Goal: Task Accomplishment & Management: Manage account settings

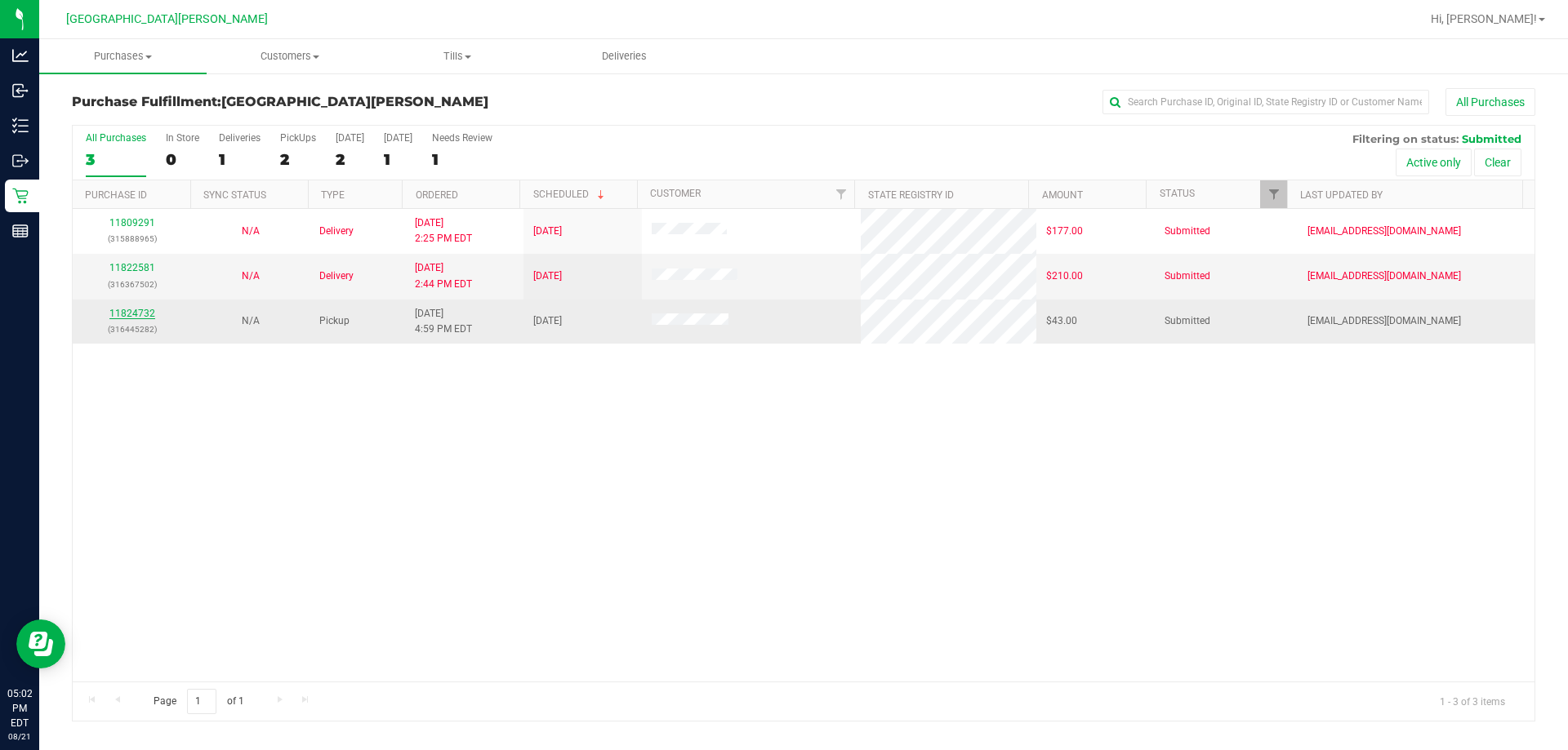
click at [141, 311] on link "11824732" at bounding box center [132, 313] width 46 height 12
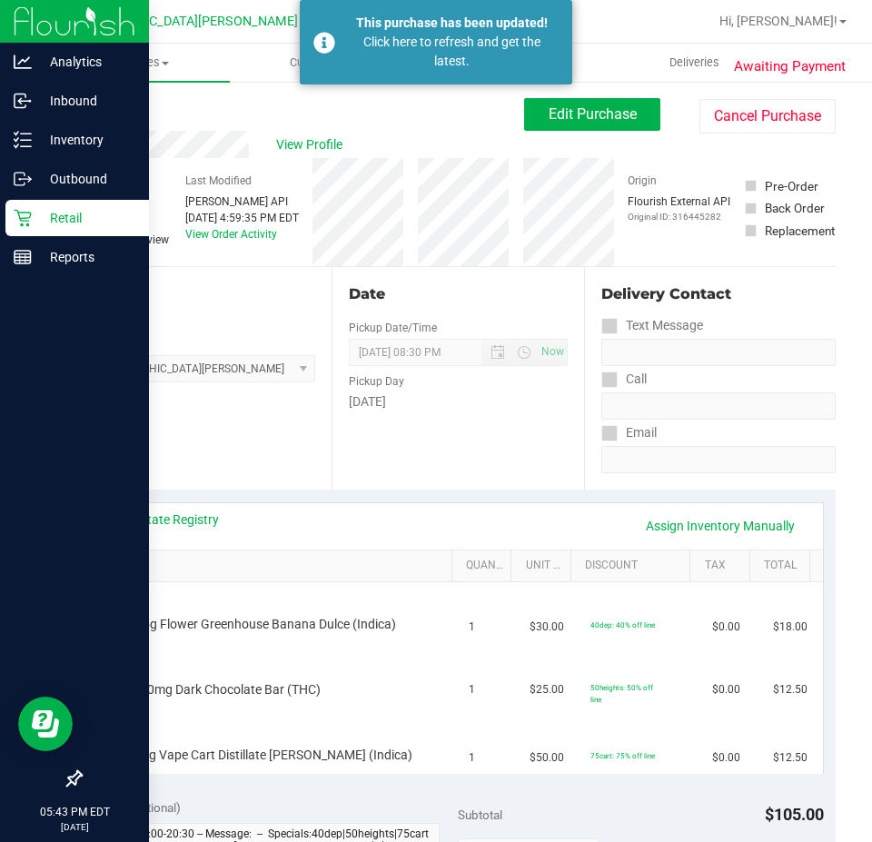
click at [30, 217] on icon at bounding box center [23, 218] width 18 height 18
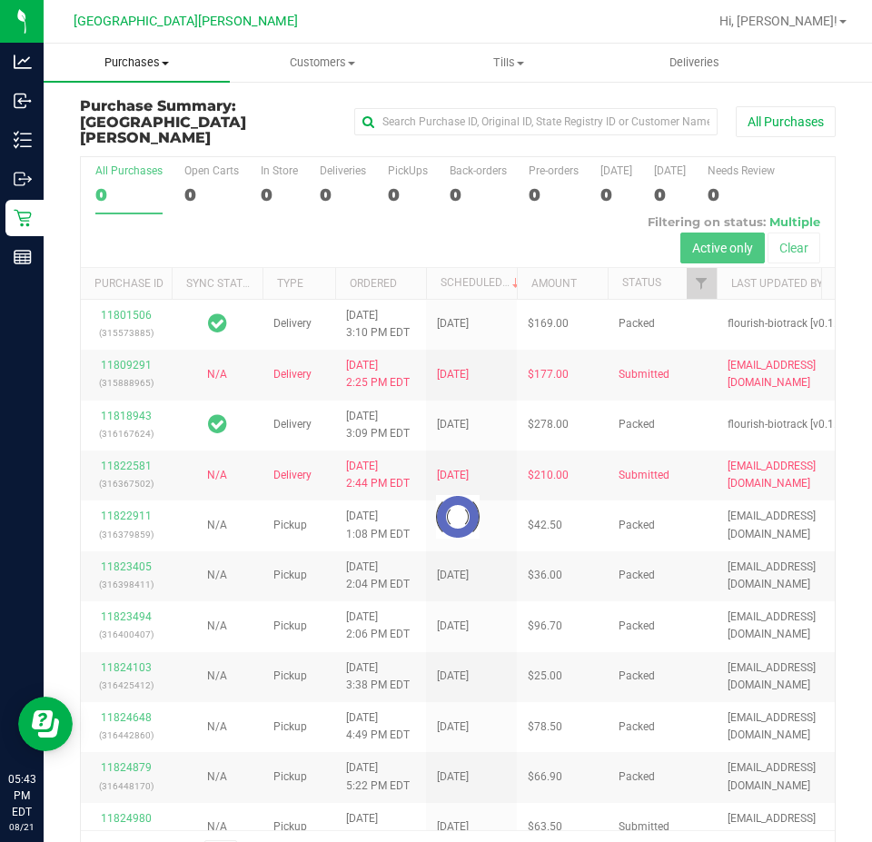
click at [133, 60] on span "Purchases" at bounding box center [137, 62] width 186 height 16
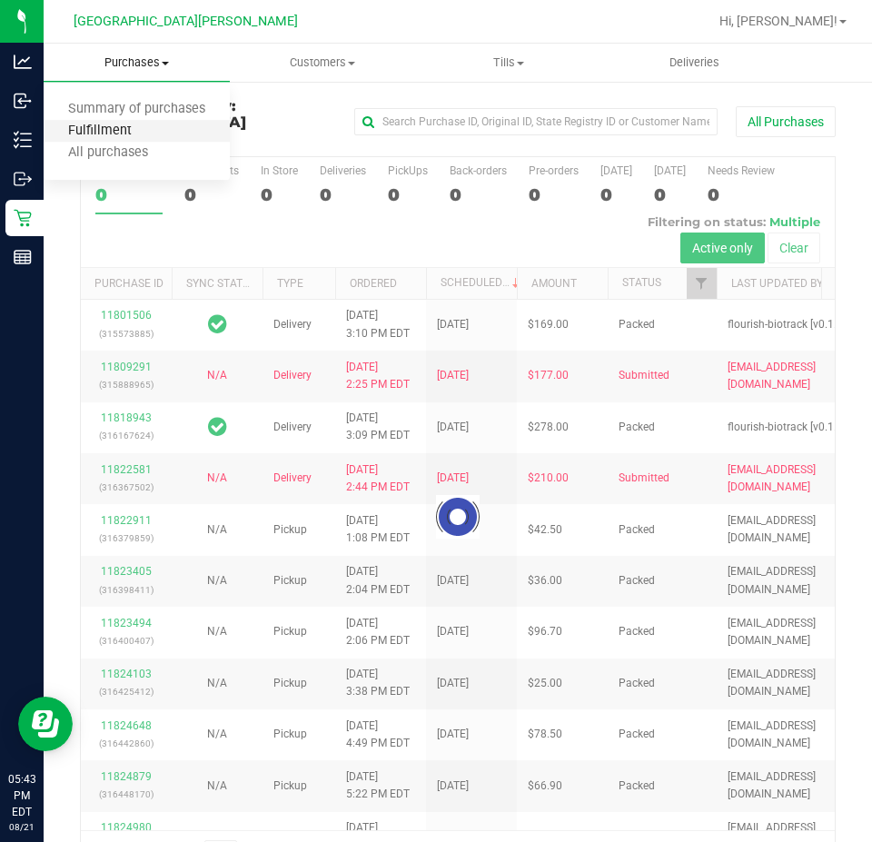
click at [113, 134] on span "Fulfillment" at bounding box center [100, 130] width 113 height 15
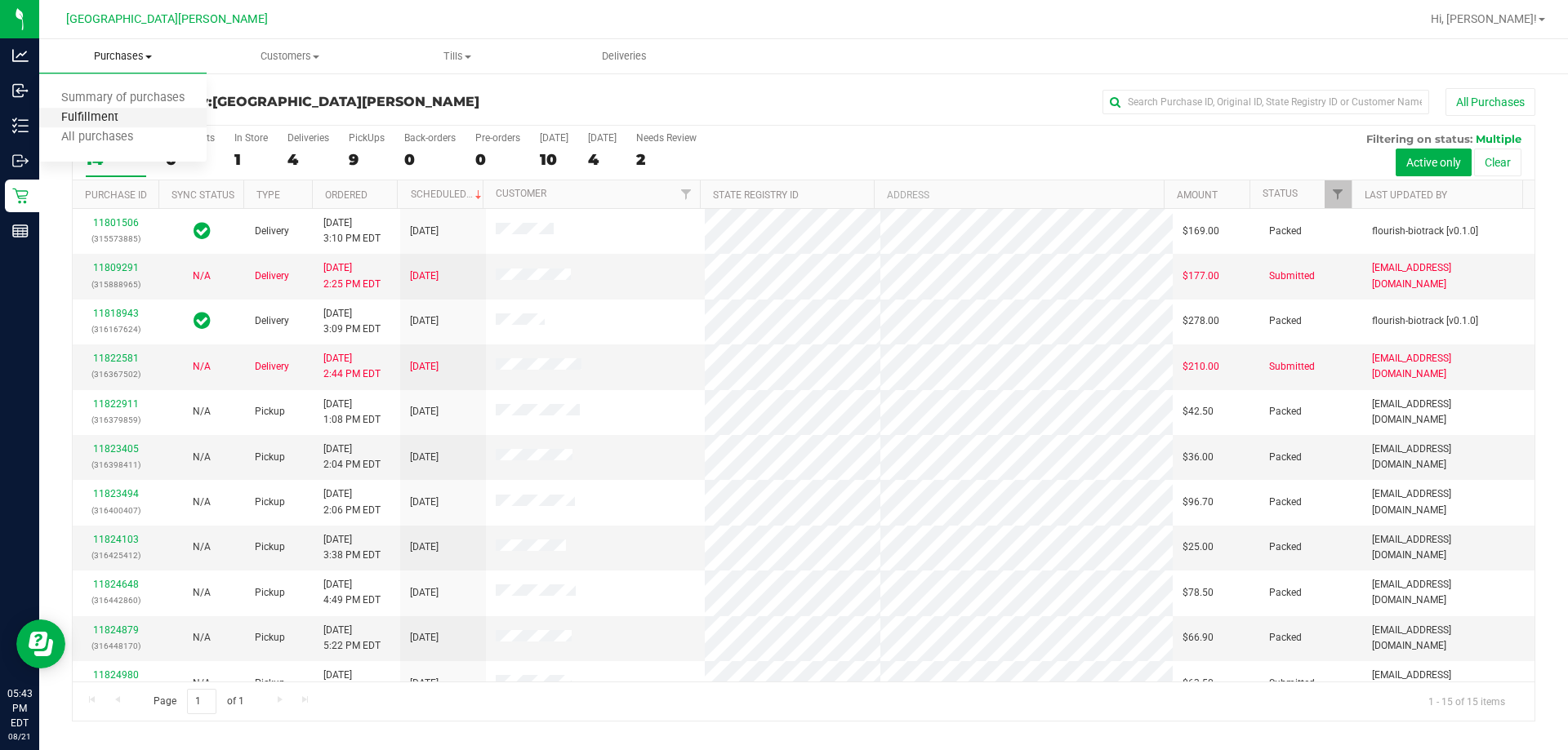
click at [121, 118] on span "Fulfillment" at bounding box center [90, 117] width 102 height 13
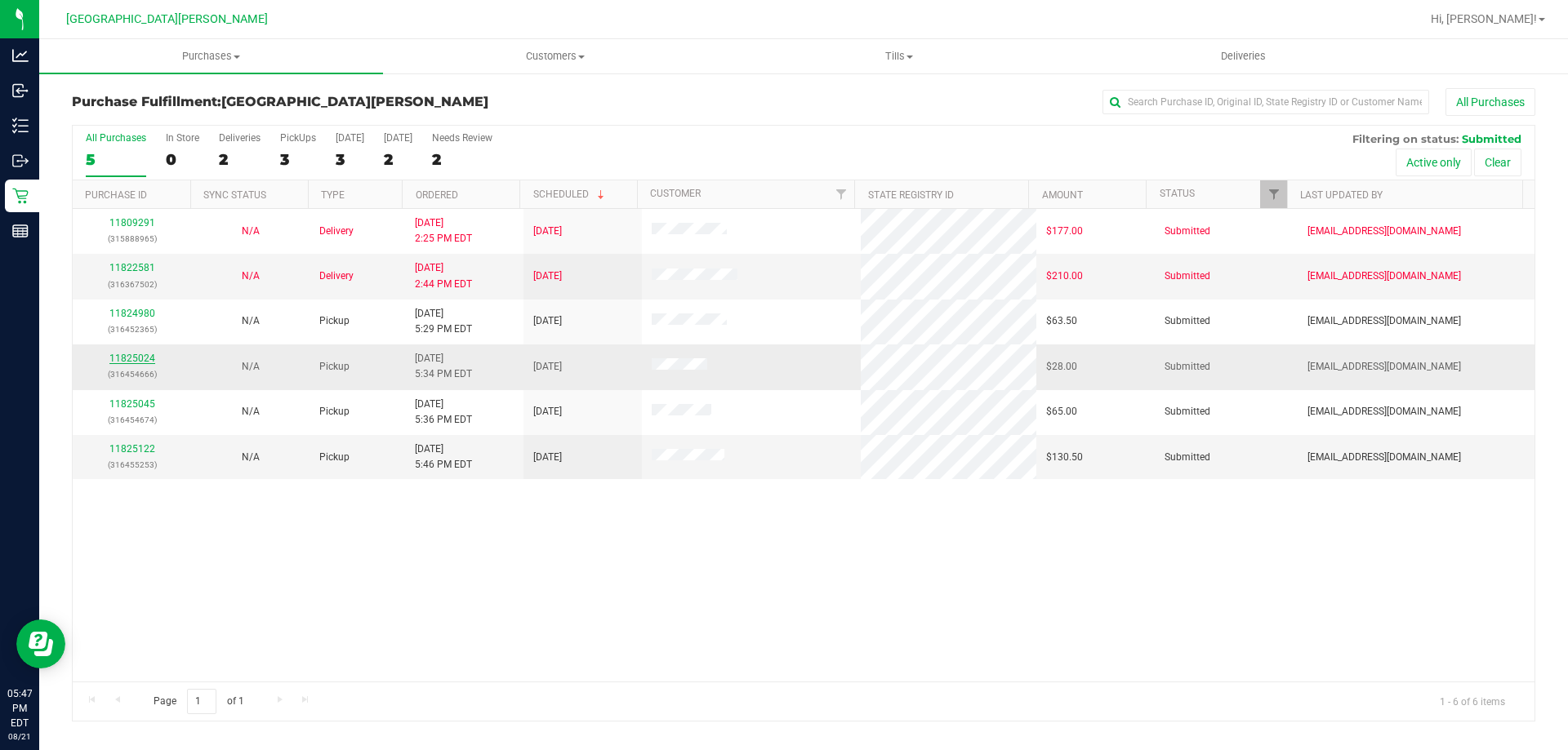
click at [129, 359] on link "11825024" at bounding box center [132, 358] width 46 height 12
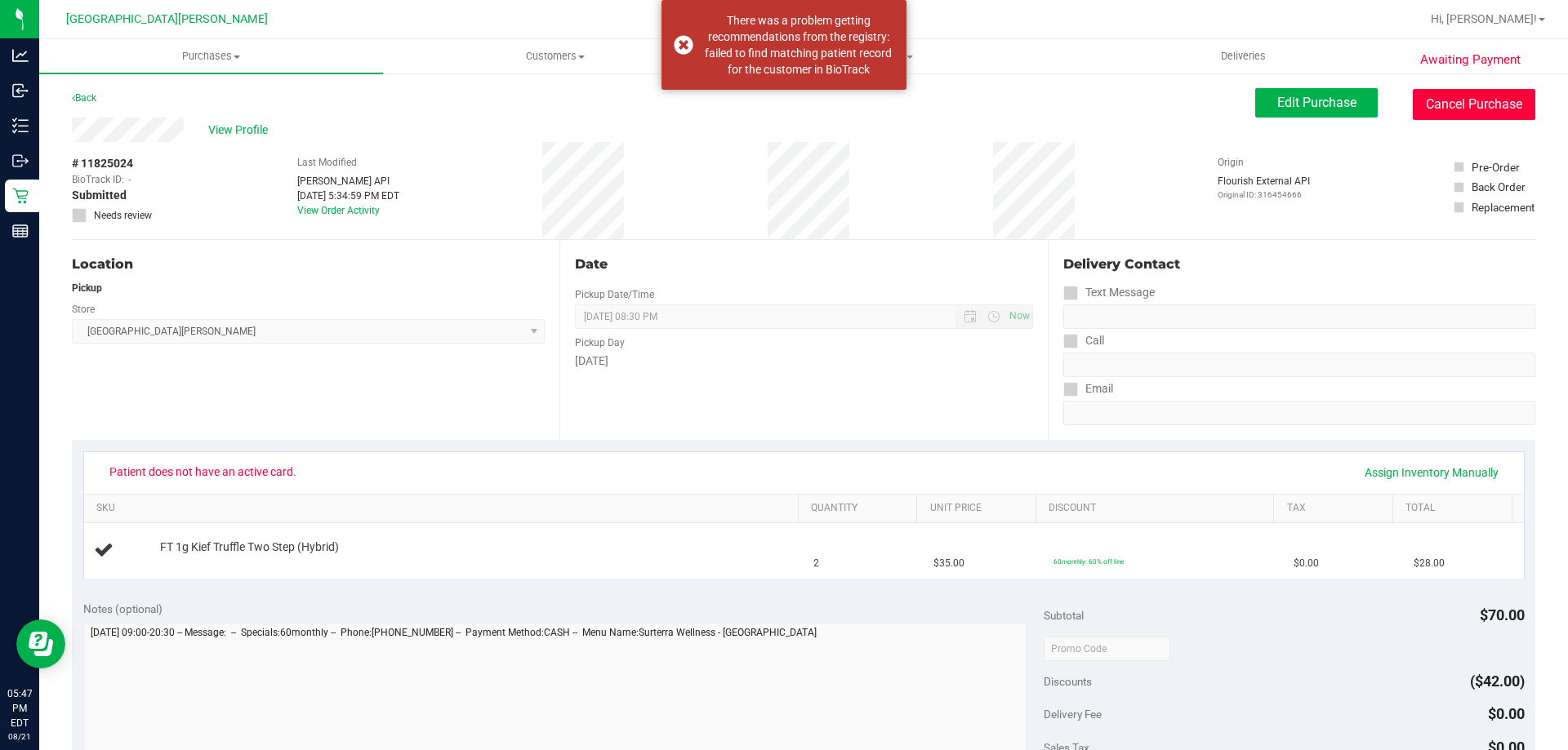
click at [1466, 103] on button "Cancel Purchase" at bounding box center [1474, 104] width 122 height 31
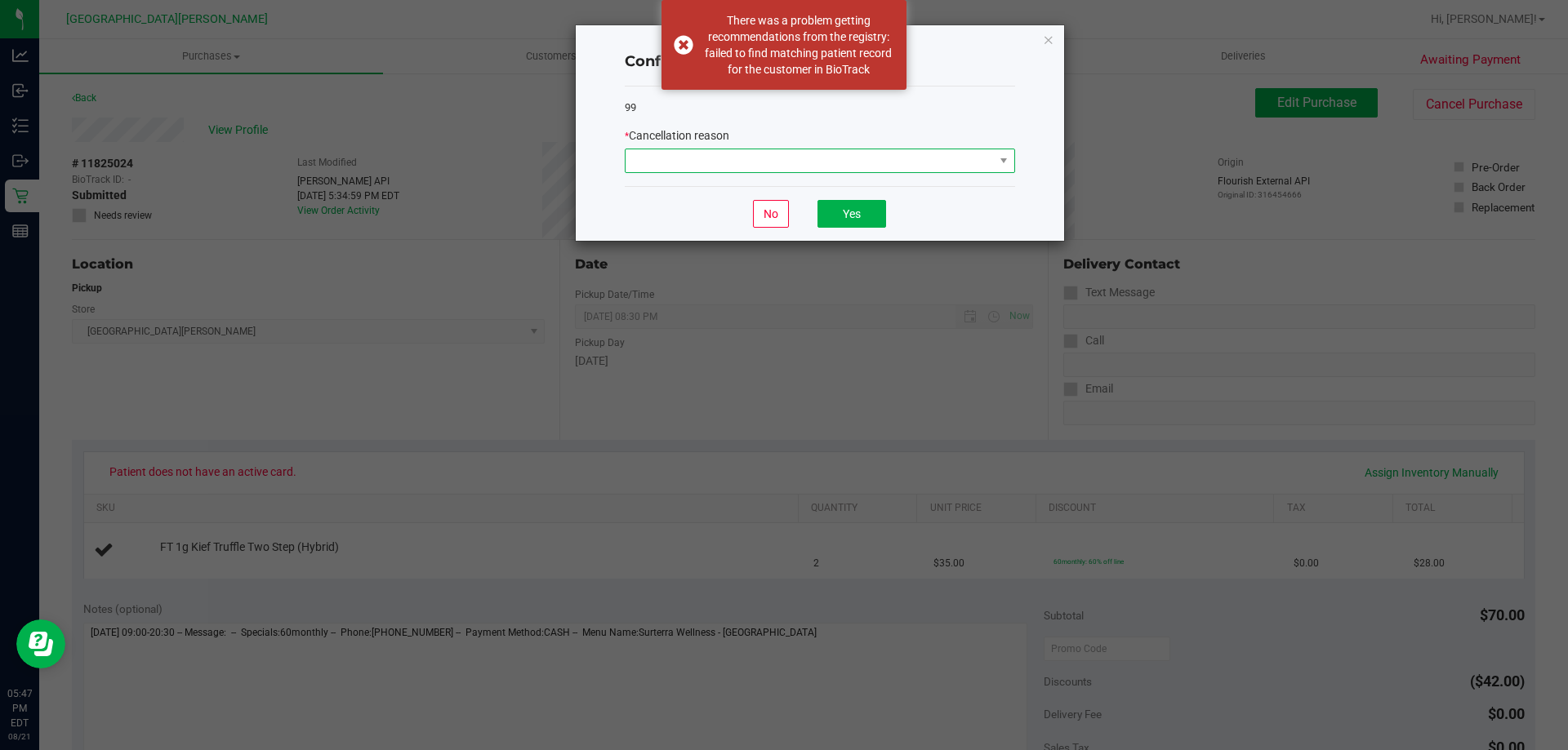
click at [846, 162] on span at bounding box center [809, 160] width 368 height 22
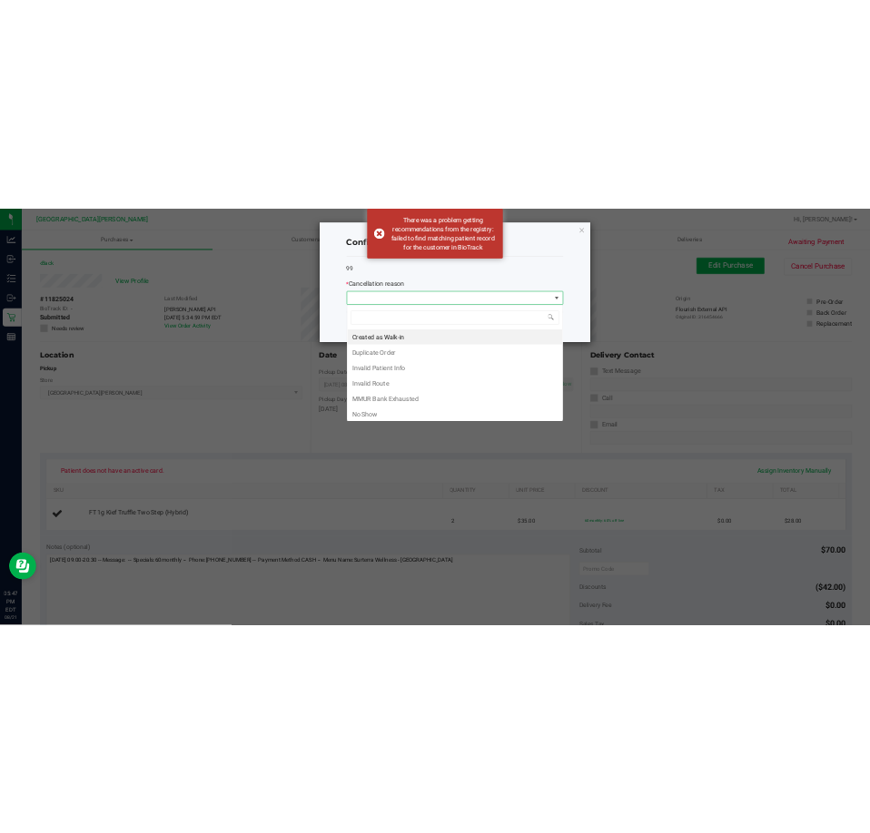
scroll to position [27, 434]
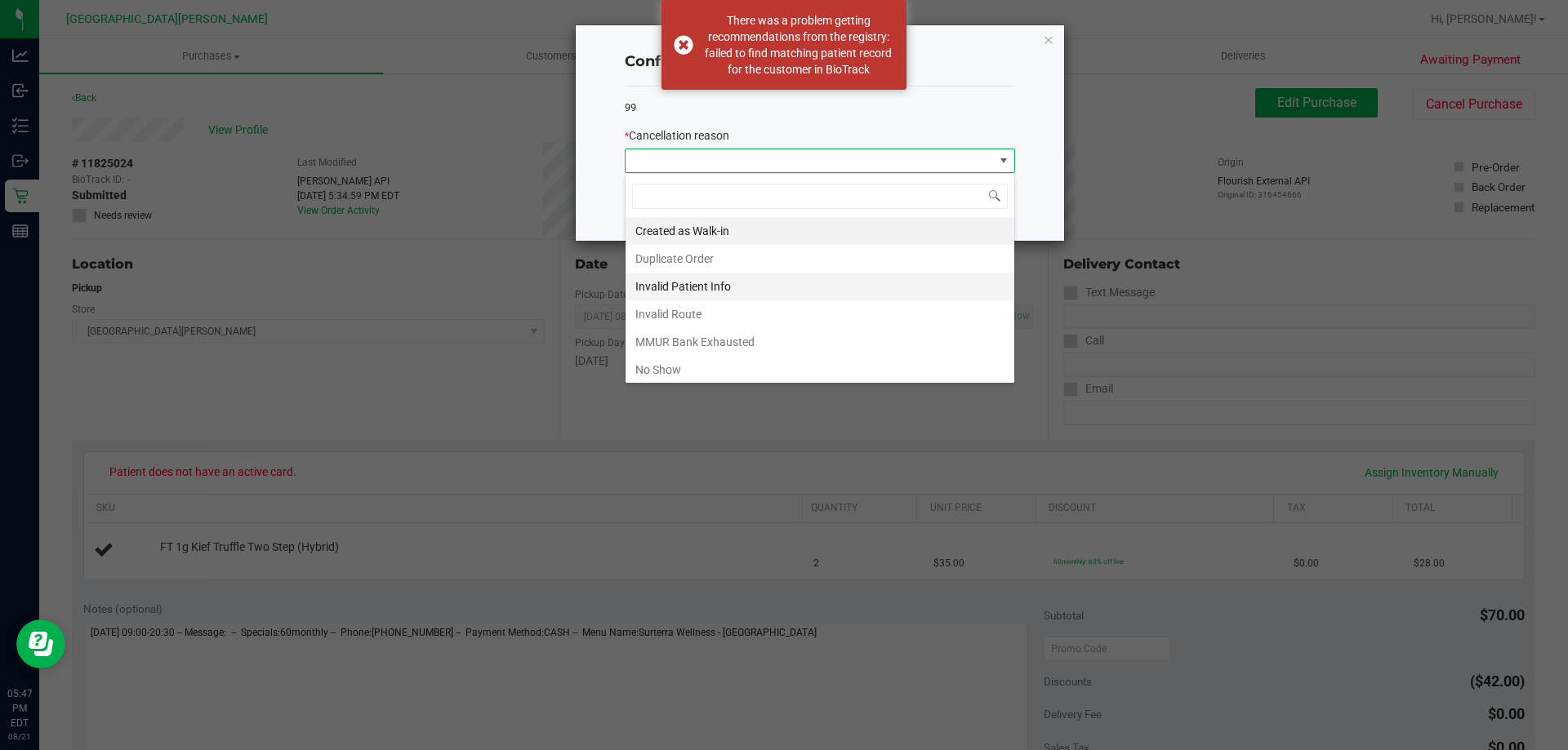
click at [710, 288] on li "Invalid Patient Info" at bounding box center [820, 286] width 389 height 28
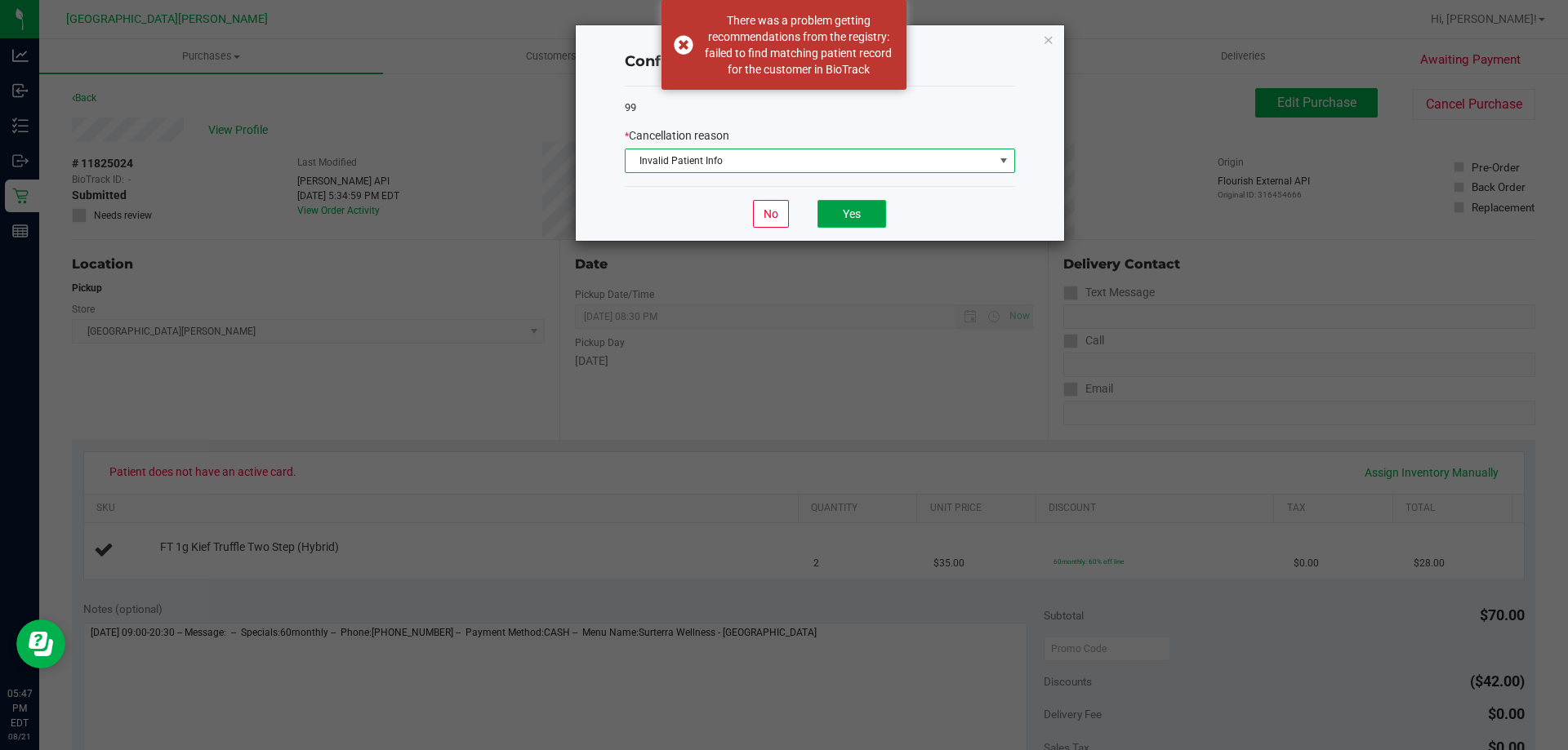
click at [843, 217] on button "Yes" at bounding box center [852, 213] width 68 height 28
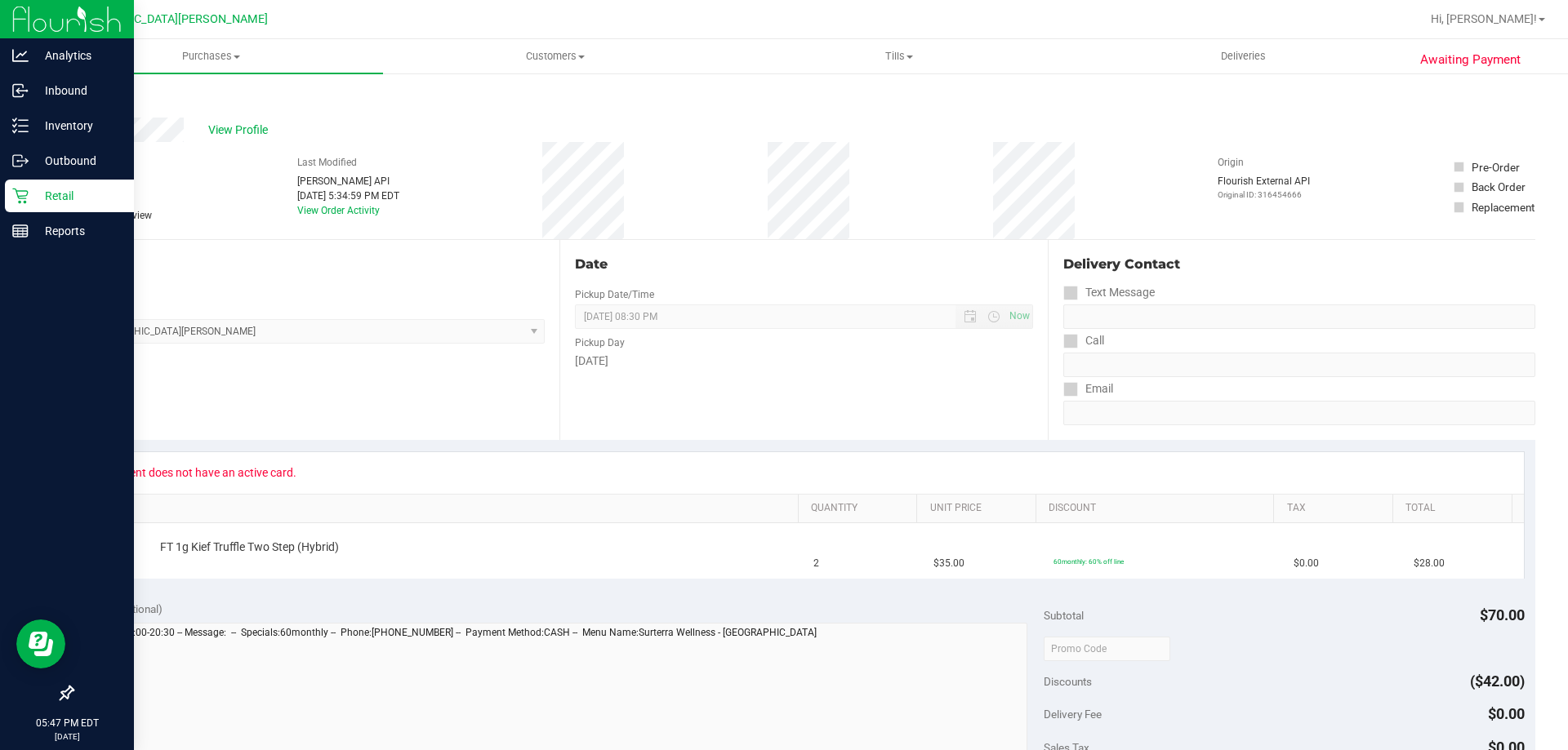
click at [50, 192] on p "Retail" at bounding box center [77, 196] width 98 height 20
